Goal: Information Seeking & Learning: Check status

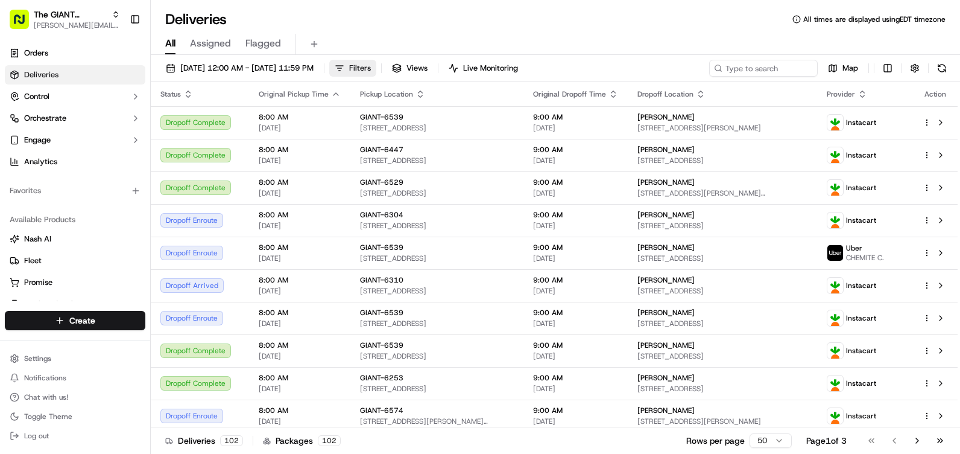
click at [376, 64] on button "Filters" at bounding box center [352, 68] width 47 height 17
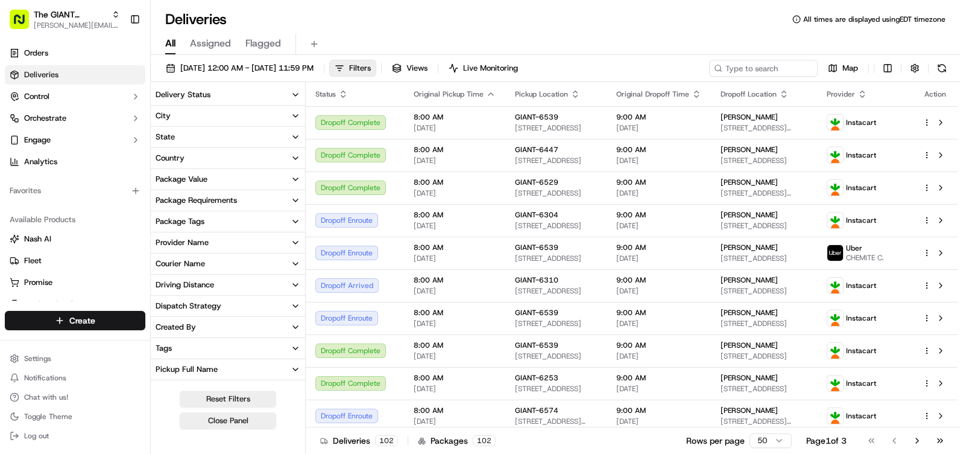
click at [215, 114] on button "City" at bounding box center [228, 116] width 154 height 21
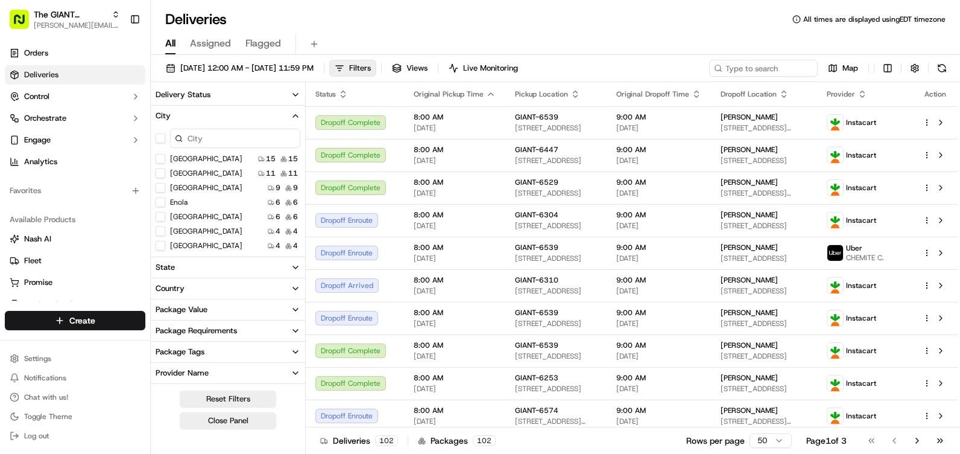
click at [208, 138] on input at bounding box center [235, 137] width 130 height 19
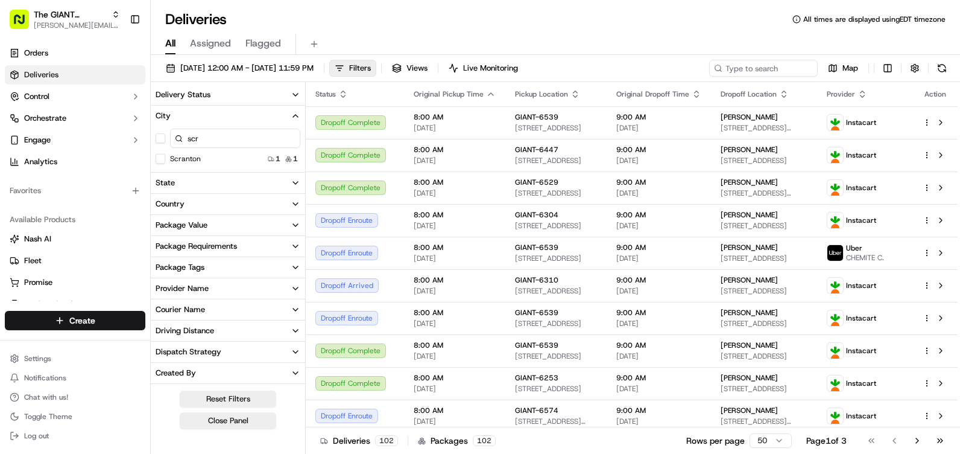
type input "scr"
click at [160, 157] on button "Scranton" at bounding box center [161, 159] width 10 height 10
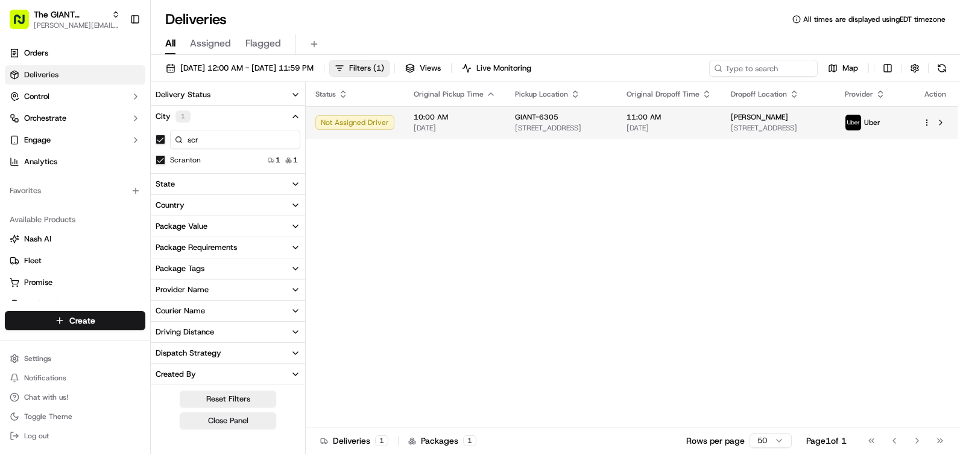
click at [926, 124] on html "The GIANT Company [PERSON_NAME][EMAIL_ADDRESS][DOMAIN_NAME] Toggle Sidebar Orde…" at bounding box center [480, 227] width 960 height 454
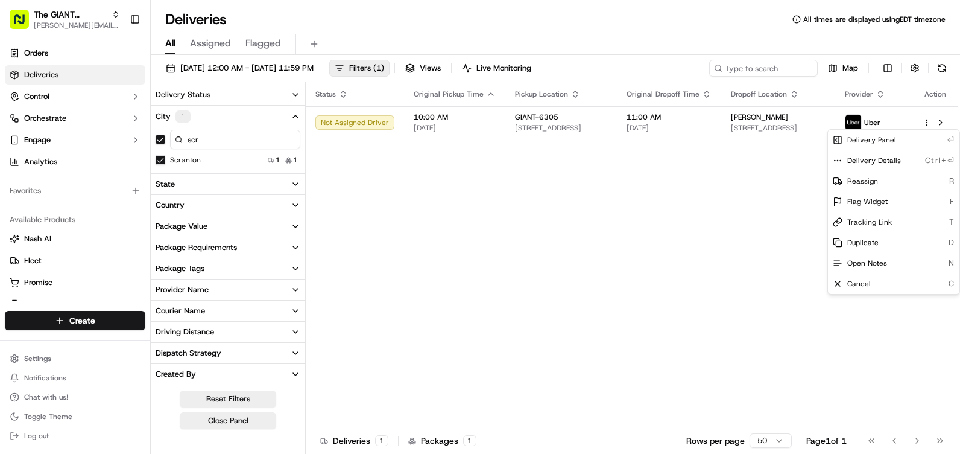
click at [881, 121] on html "The GIANT Company [PERSON_NAME][EMAIL_ADDRESS][DOMAIN_NAME] Toggle Sidebar Orde…" at bounding box center [480, 227] width 960 height 454
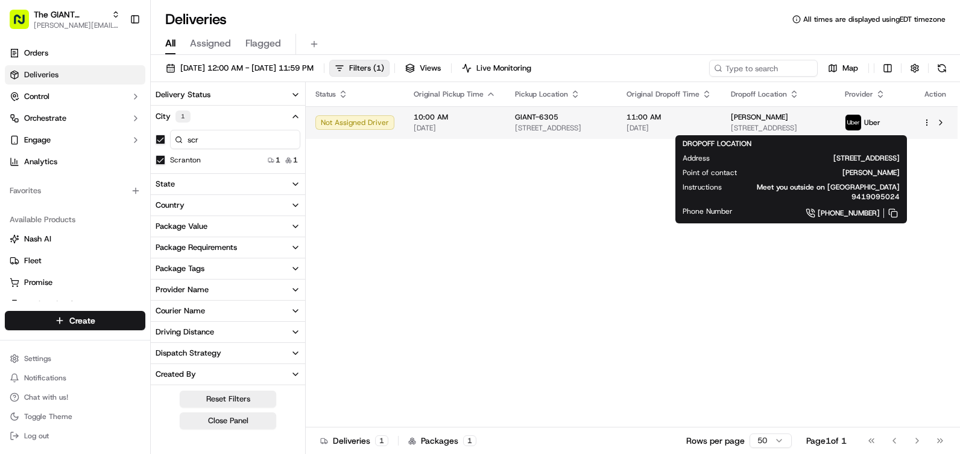
click at [797, 121] on div "[PERSON_NAME]" at bounding box center [778, 117] width 95 height 10
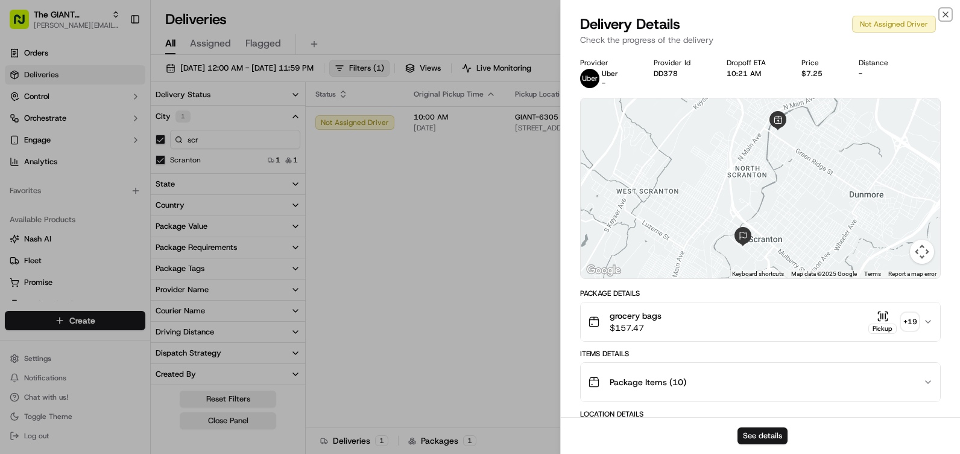
click at [947, 13] on icon "button" at bounding box center [946, 15] width 10 height 10
